Goal: Navigation & Orientation: Understand site structure

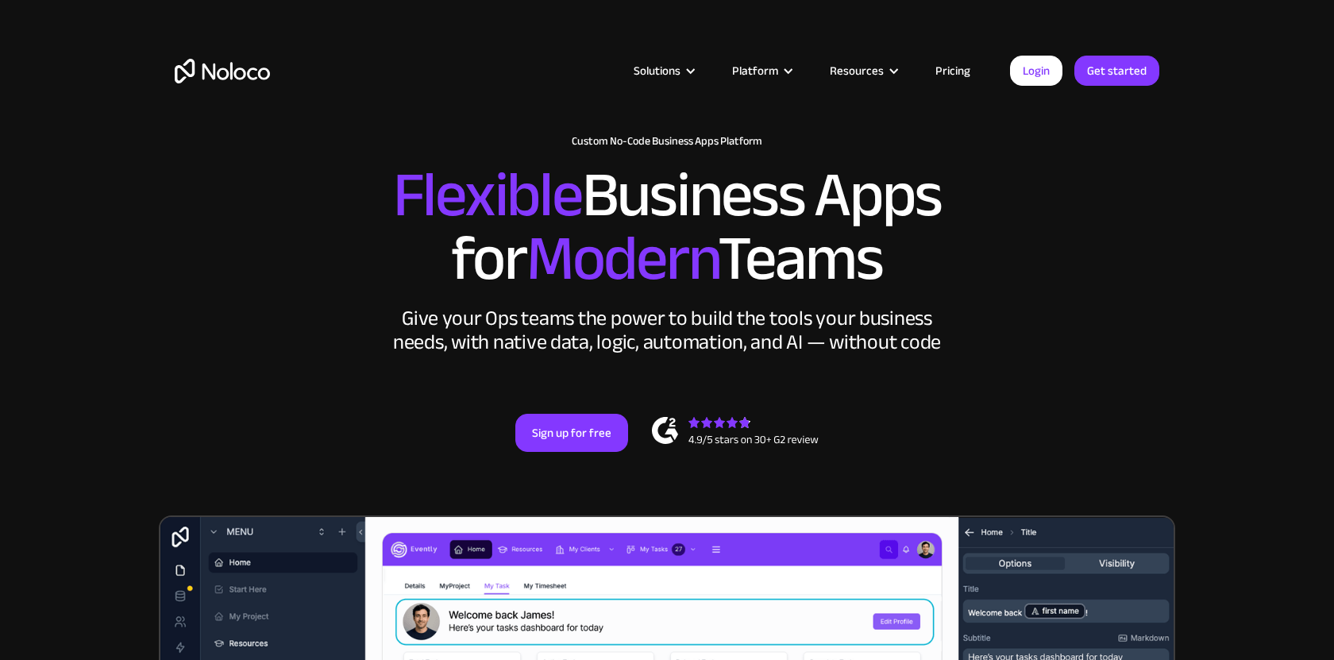
click at [962, 70] on link "Pricing" at bounding box center [953, 70] width 75 height 21
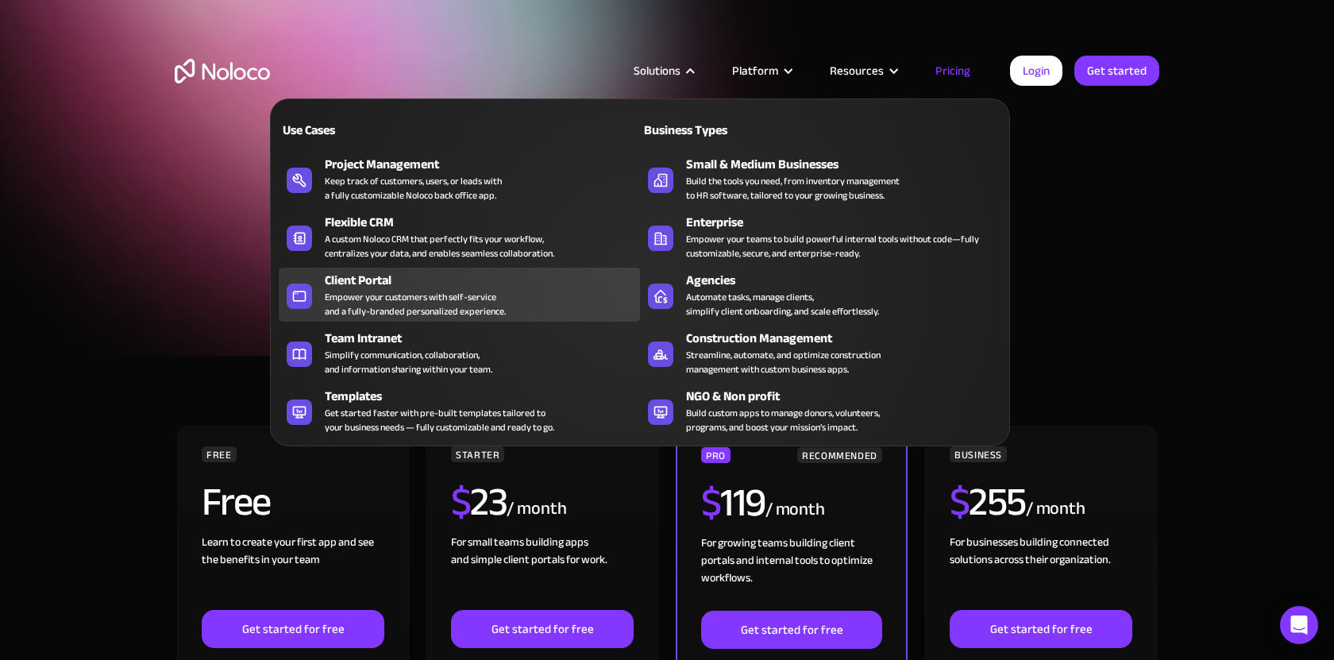
click at [384, 284] on div "Client Portal" at bounding box center [486, 280] width 322 height 19
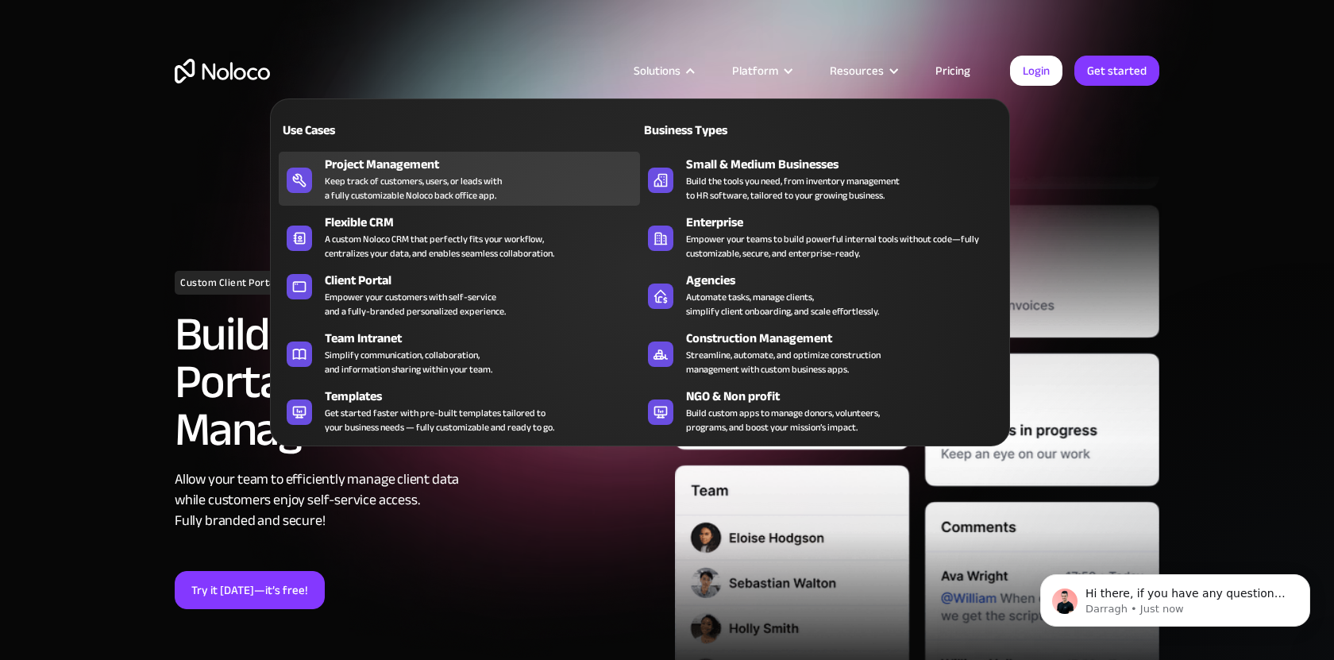
click at [409, 176] on div "Keep track of customers, users, or leads with a fully customizable Noloco back …" at bounding box center [413, 188] width 177 height 29
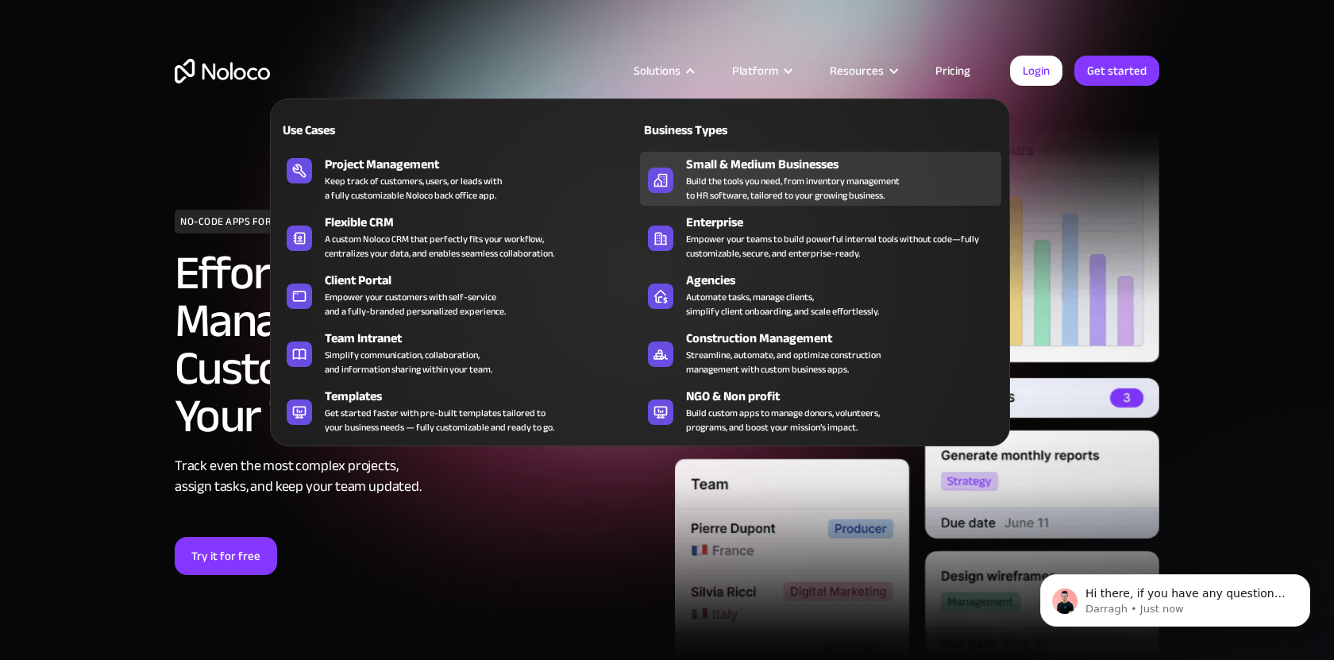
click at [765, 166] on div "Small & Medium Businesses" at bounding box center [847, 164] width 322 height 19
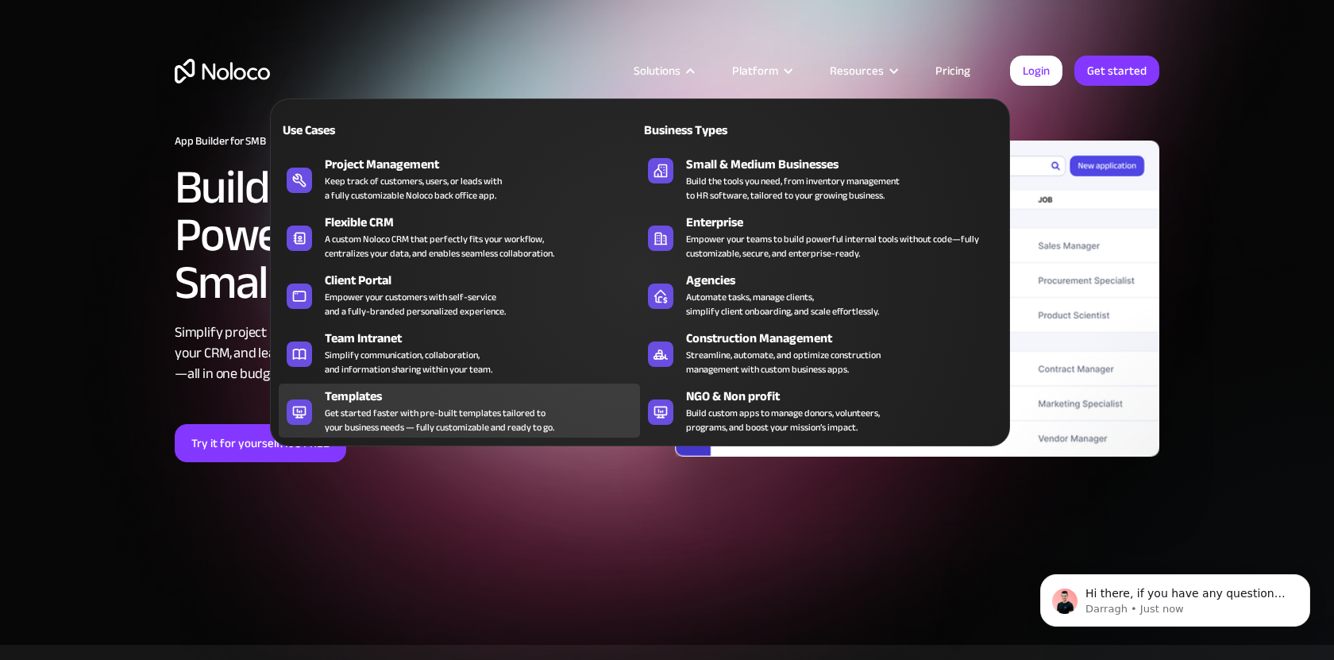
click at [357, 399] on div "Templates" at bounding box center [486, 396] width 322 height 19
